Goal: Task Accomplishment & Management: Manage account settings

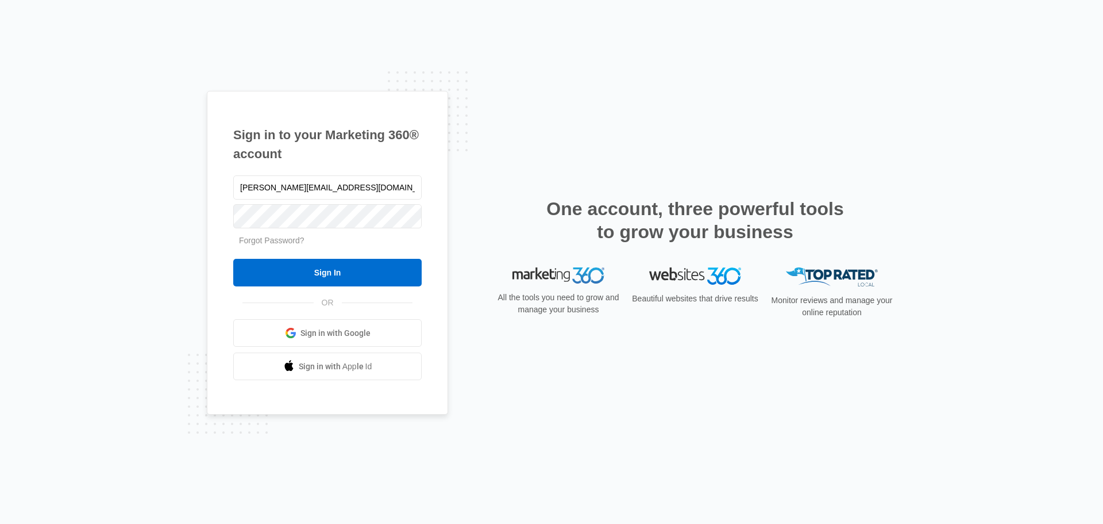
drag, startPoint x: 244, startPoint y: 187, endPoint x: 199, endPoint y: 189, distance: 45.4
click at [199, 190] on div "Sign in to your Marketing 360® account [PERSON_NAME][EMAIL_ADDRESS][DOMAIN_NAME…" at bounding box center [551, 262] width 1103 height 524
type input "[PERSON_NAME][EMAIL_ADDRESS][DOMAIN_NAME]"
click at [305, 268] on input "Sign In" at bounding box center [327, 273] width 188 height 28
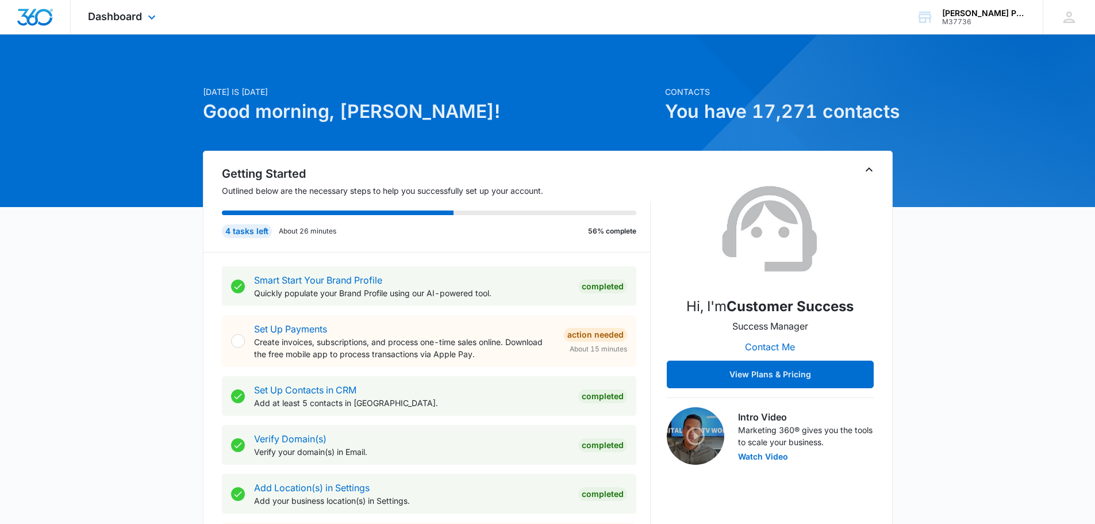
click at [134, 23] on div "Dashboard Apps Reputation Websites Forms CRM Email Social POS Content Ads Intel…" at bounding box center [123, 17] width 105 height 34
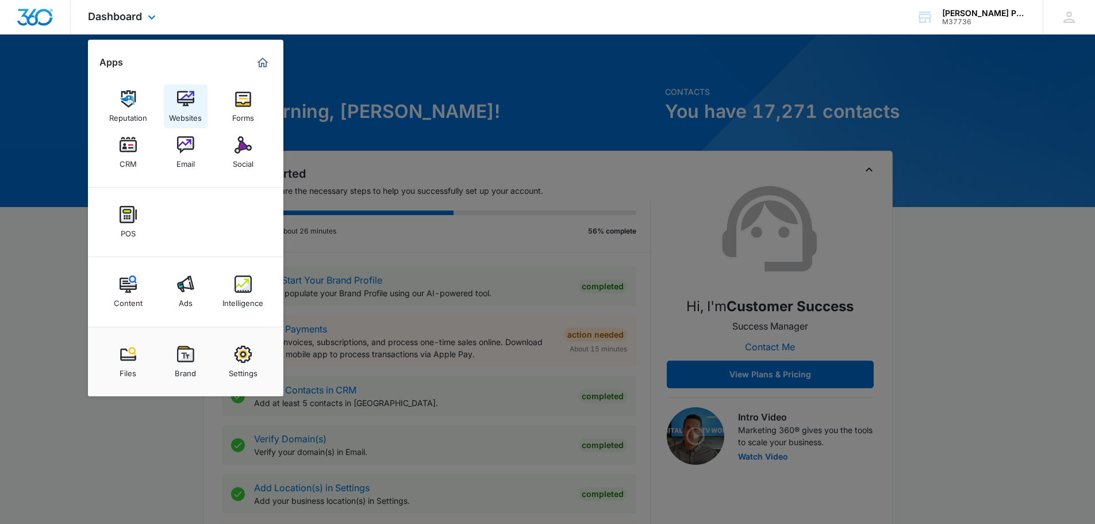
click at [186, 106] on img at bounding box center [185, 98] width 17 height 17
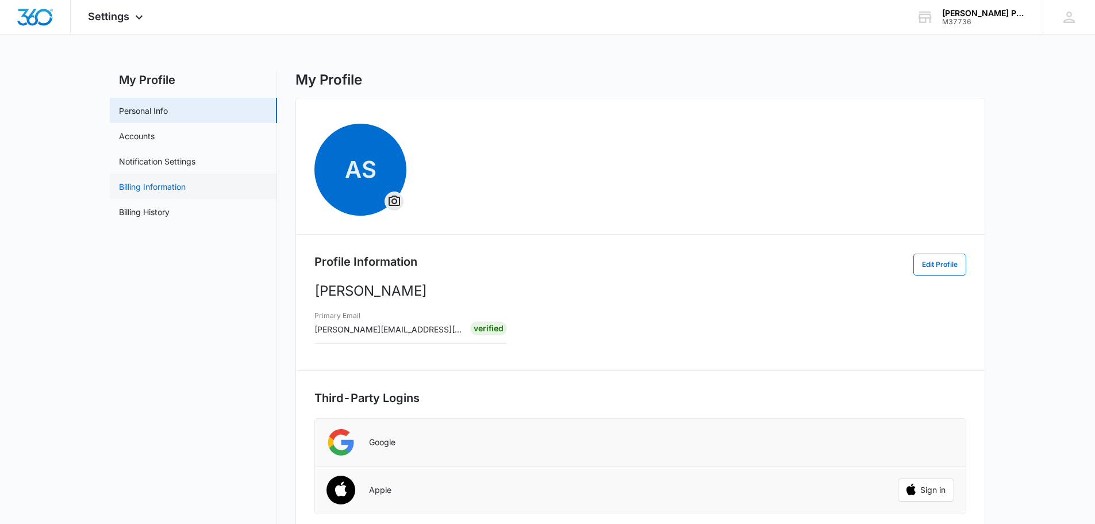
click at [179, 193] on link "Billing Information" at bounding box center [152, 186] width 67 height 12
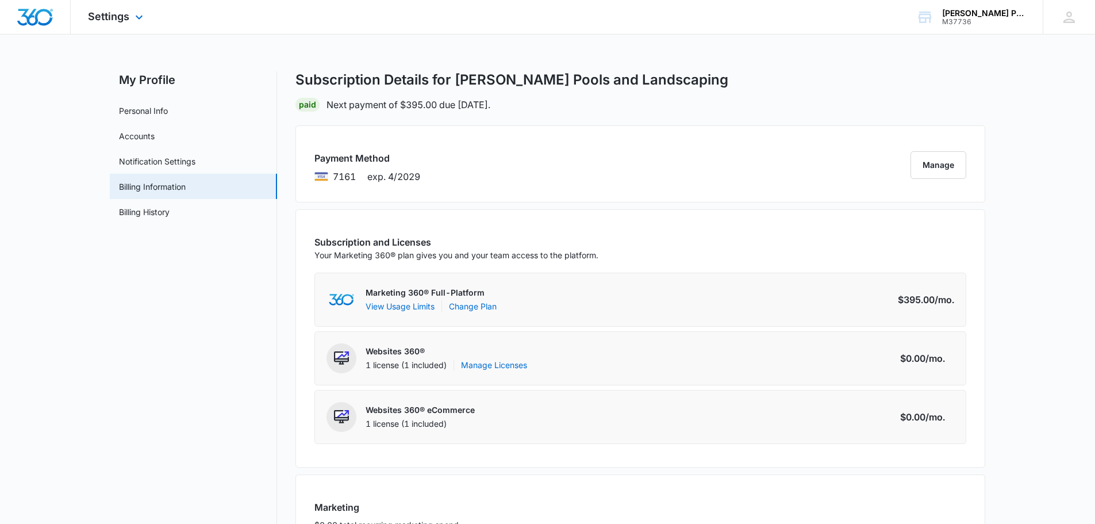
click at [52, 21] on img "Dashboard" at bounding box center [35, 17] width 37 height 17
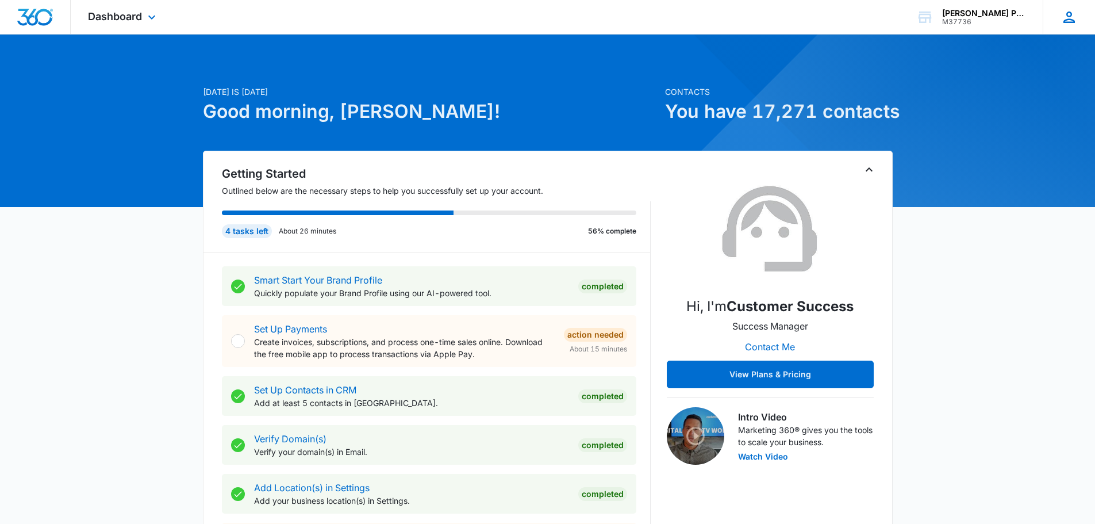
click at [1058, 21] on div "AS Amber Sievers a.sievers@deanslandscaping.com My Profile Notifications Suppor…" at bounding box center [1068, 17] width 52 height 34
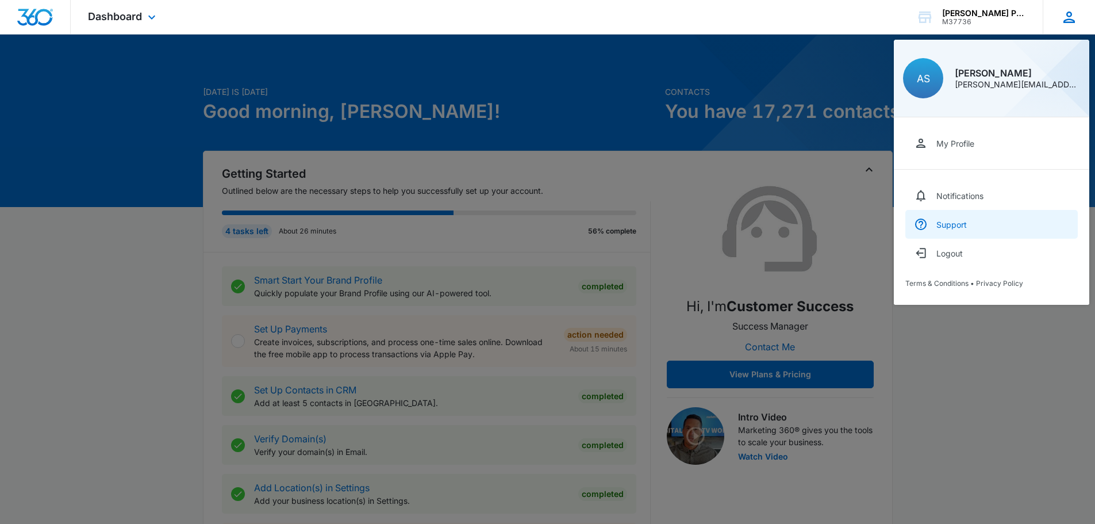
click at [958, 227] on div "Support" at bounding box center [951, 225] width 30 height 10
click at [818, 151] on div at bounding box center [547, 262] width 1095 height 524
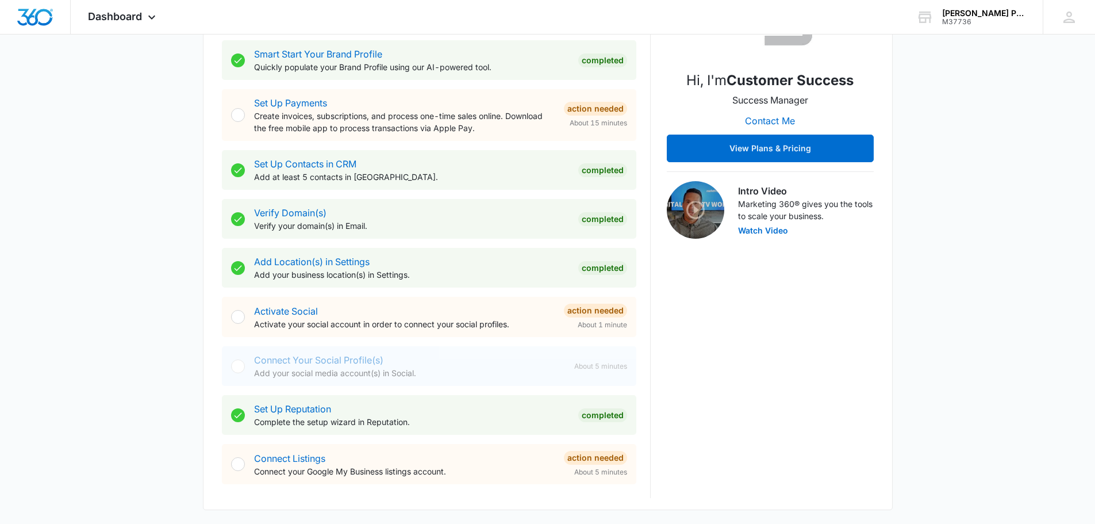
scroll to position [230, 0]
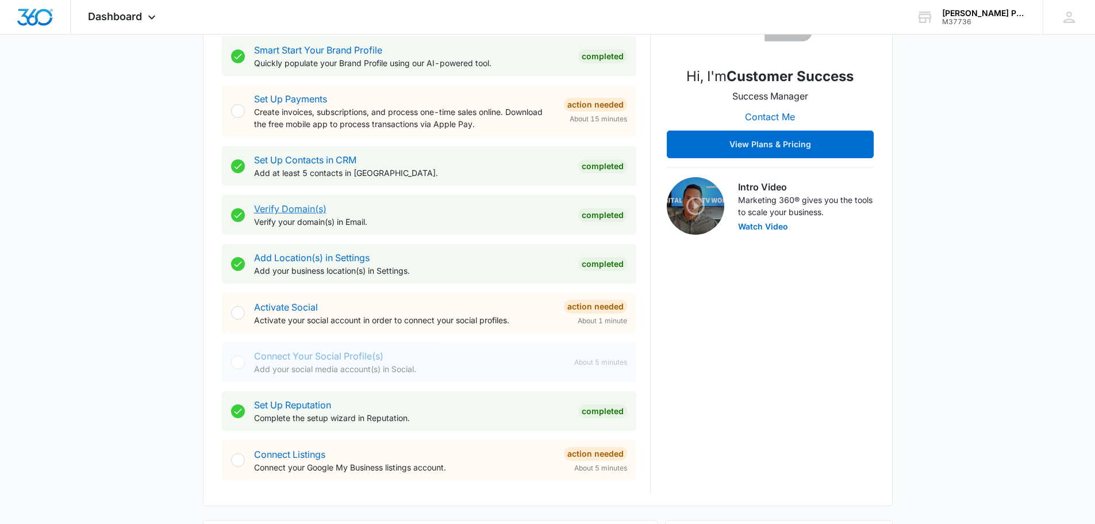
click at [294, 213] on link "Verify Domain(s)" at bounding box center [290, 208] width 72 height 11
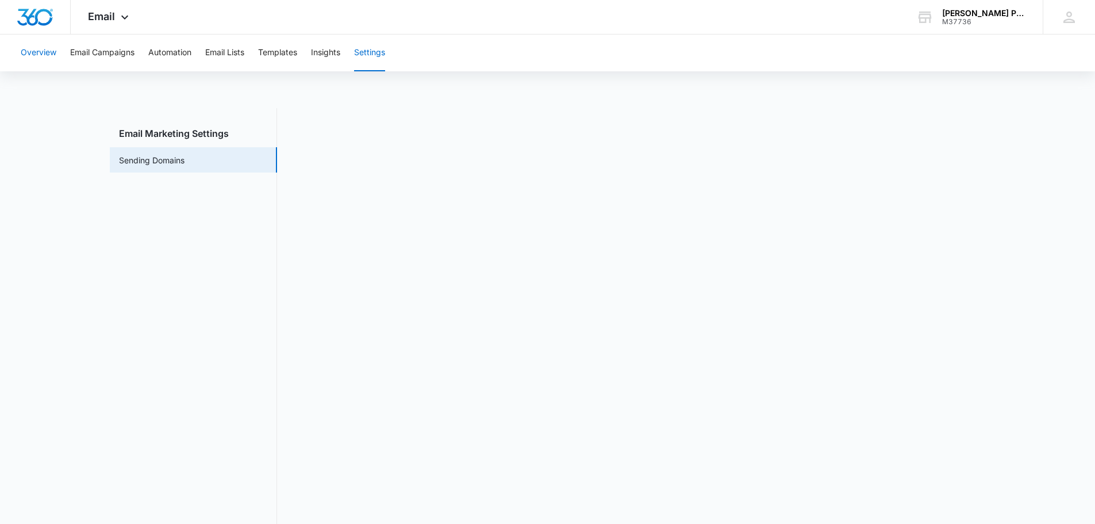
click at [53, 59] on button "Overview" at bounding box center [39, 52] width 36 height 37
click at [107, 14] on span "Email" at bounding box center [101, 16] width 27 height 12
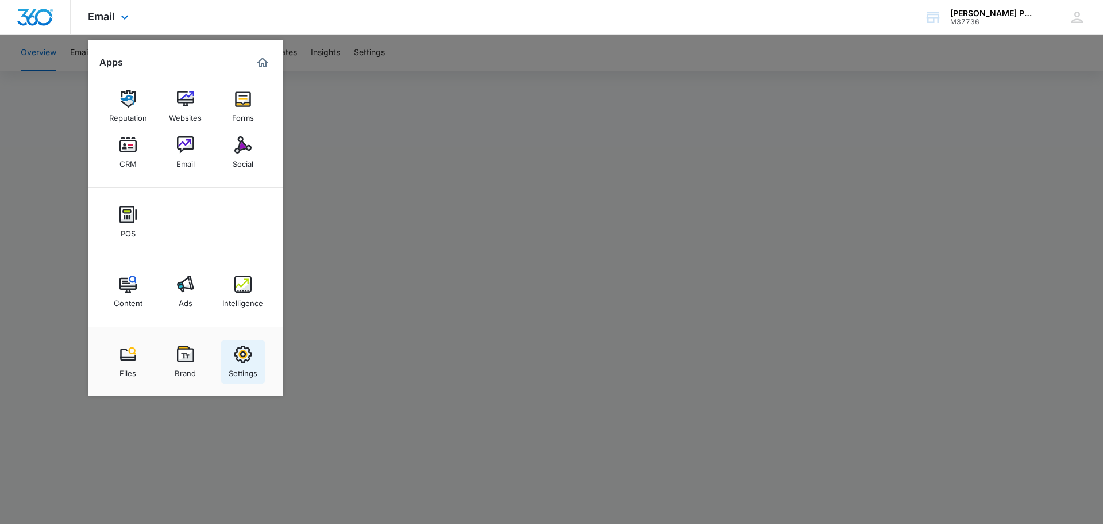
click at [242, 351] on img at bounding box center [242, 353] width 17 height 17
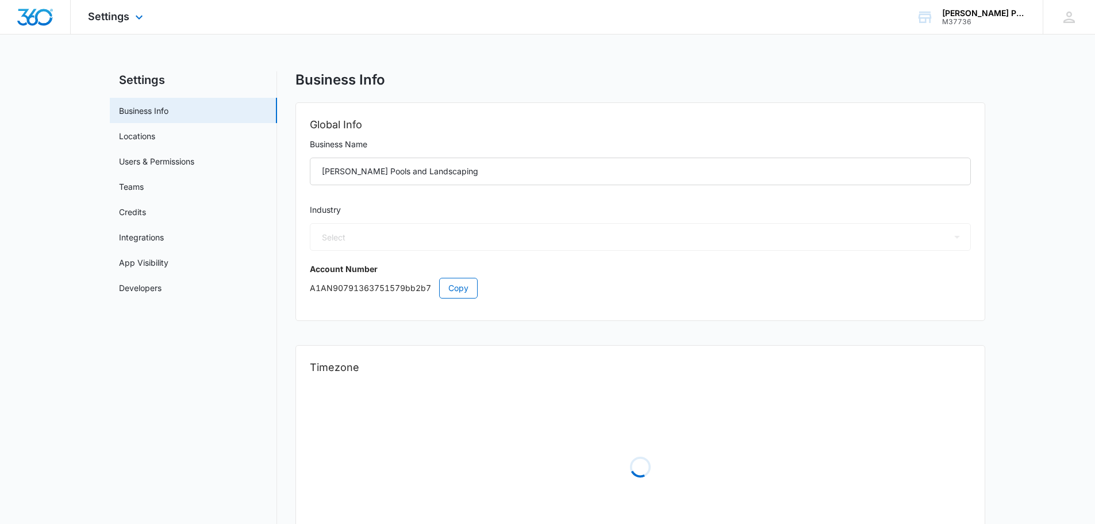
select select "5"
select select "US"
select select "America/Chicago"
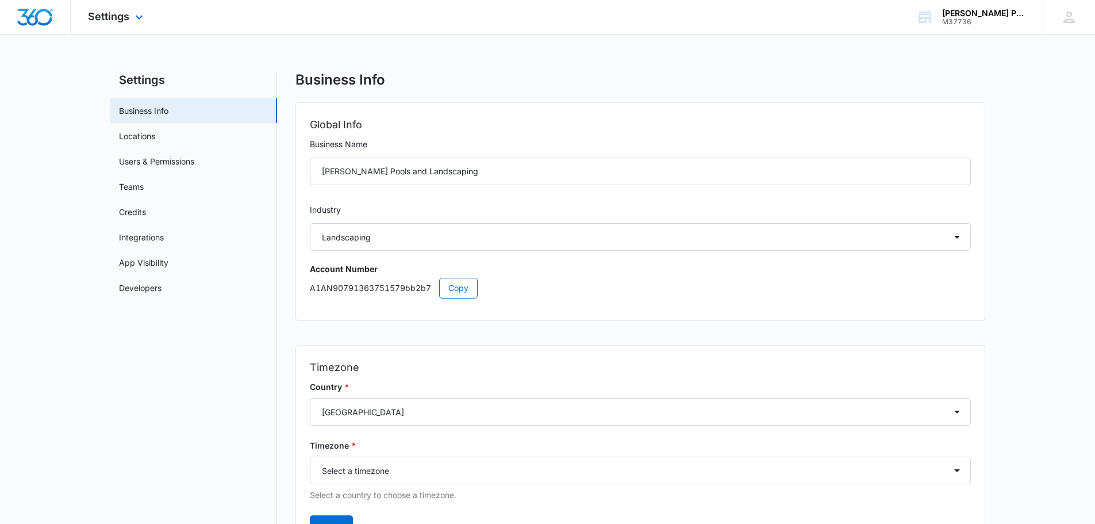
click at [42, 13] on img "Dashboard" at bounding box center [35, 17] width 37 height 17
